Goal: Check status: Check status

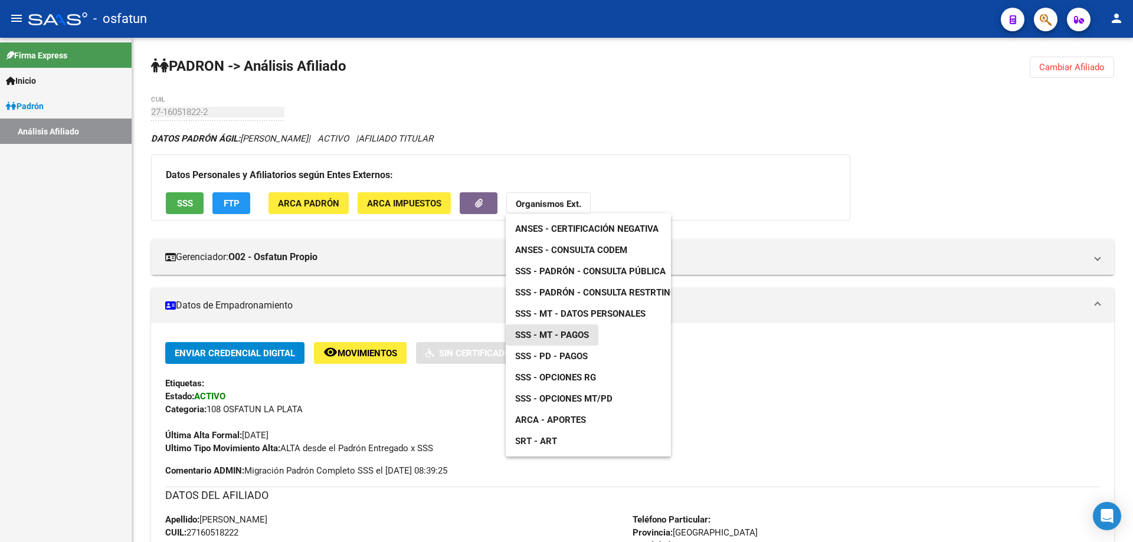
click at [565, 330] on span "SSS - MT - Pagos" at bounding box center [552, 335] width 74 height 11
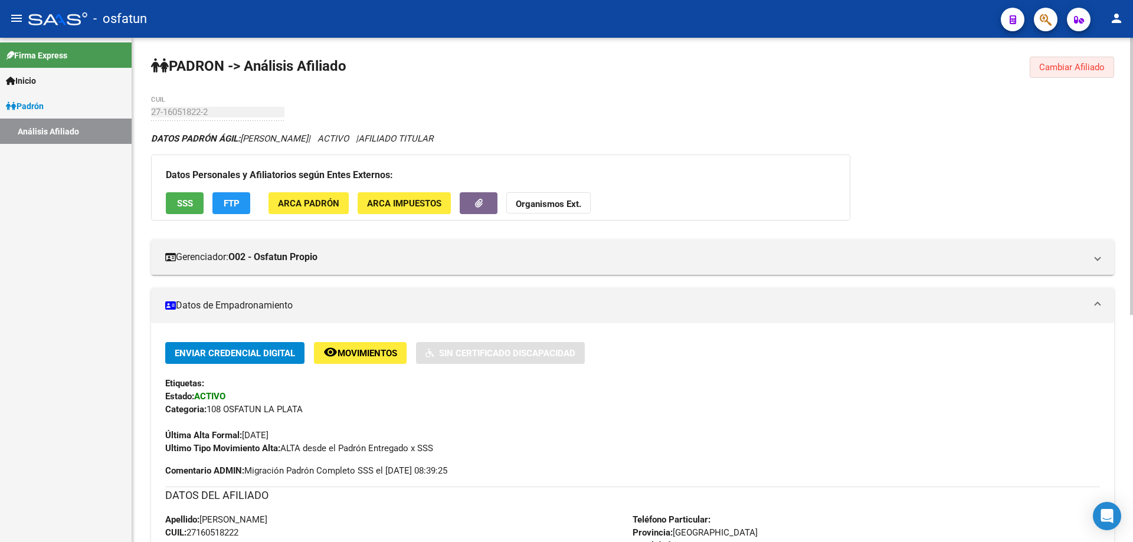
click at [1104, 68] on button "Cambiar Afiliado" at bounding box center [1071, 67] width 84 height 21
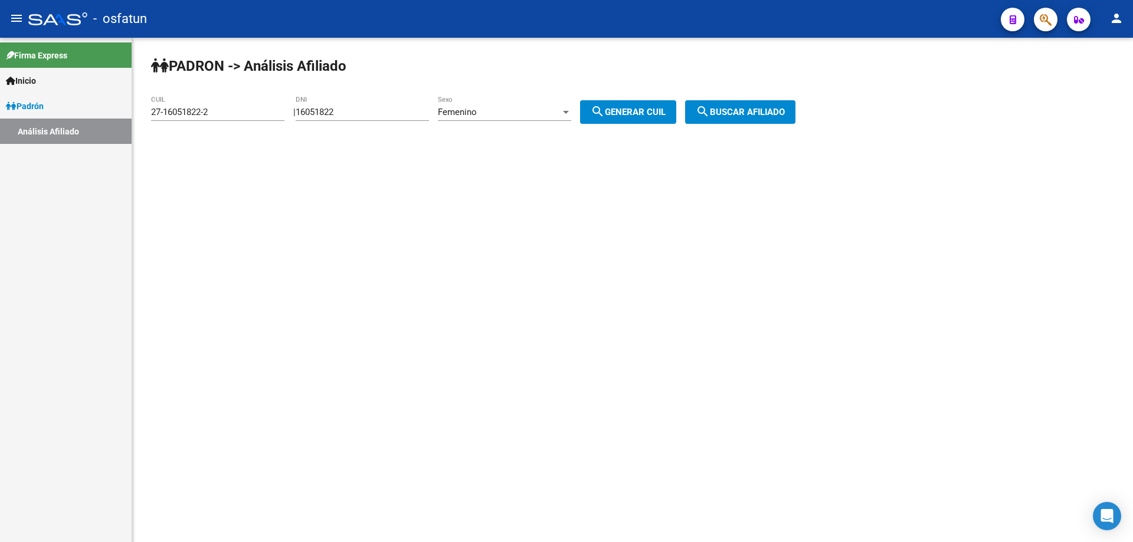
click at [245, 117] on div "27-16051822-2 CUIL" at bounding box center [217, 108] width 133 height 25
paste input "23942217-4"
type input "27-23942217-4"
click at [785, 109] on span "search Buscar afiliado" at bounding box center [740, 112] width 89 height 11
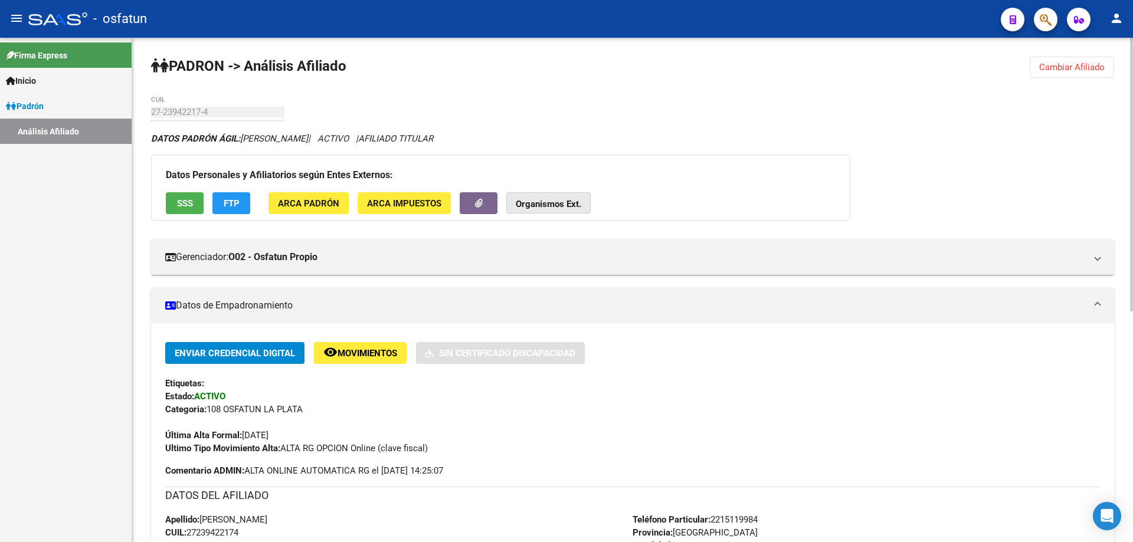
click at [562, 199] on strong "Organismos Ext." at bounding box center [548, 204] width 65 height 11
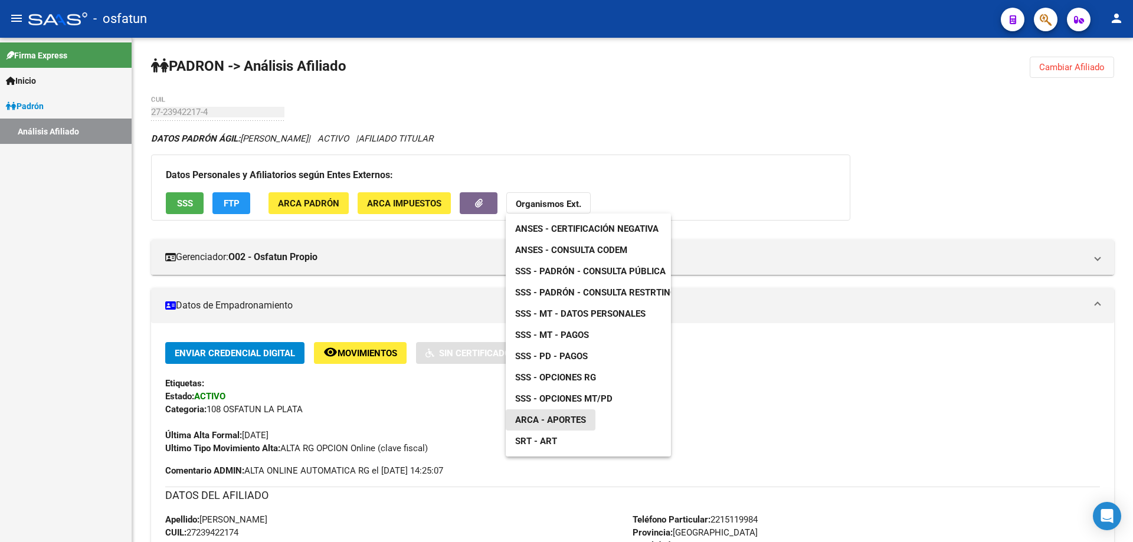
click at [569, 419] on span "ARCA - Aportes" at bounding box center [550, 420] width 71 height 11
